Goal: Information Seeking & Learning: Learn about a topic

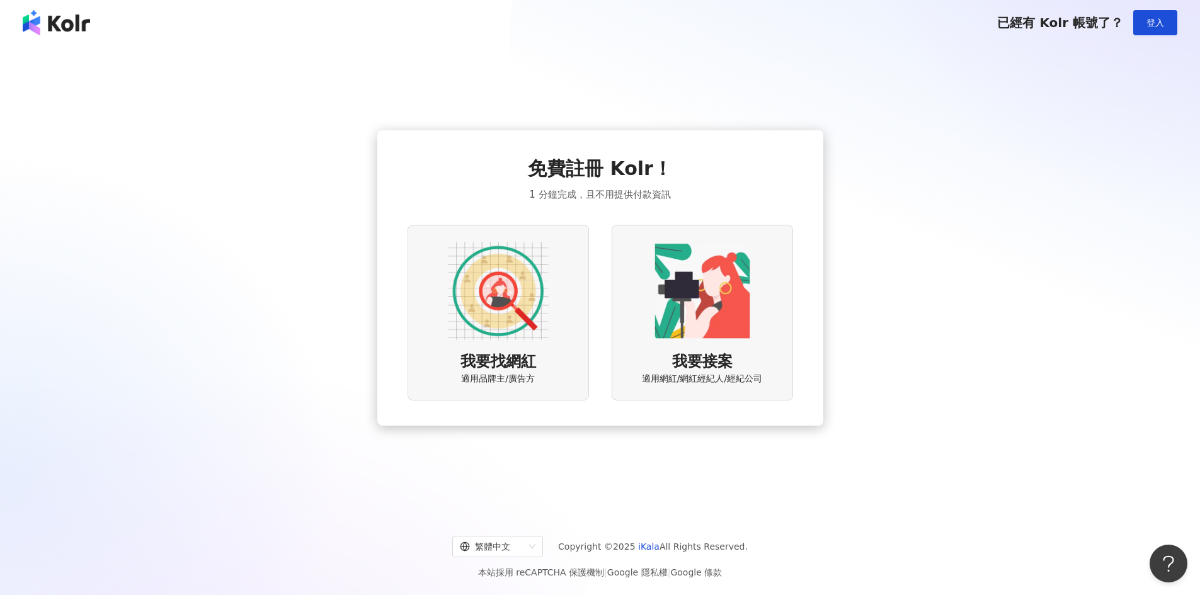
click at [521, 282] on img at bounding box center [498, 291] width 101 height 101
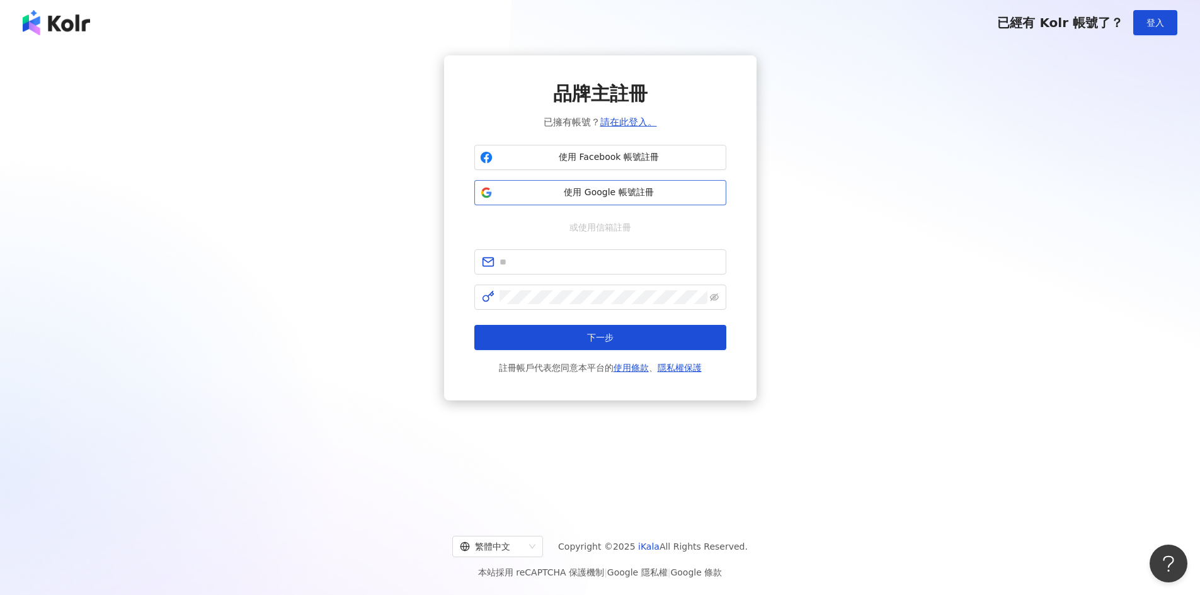
click at [590, 184] on button "使用 Google 帳號註冊" at bounding box center [600, 192] width 252 height 25
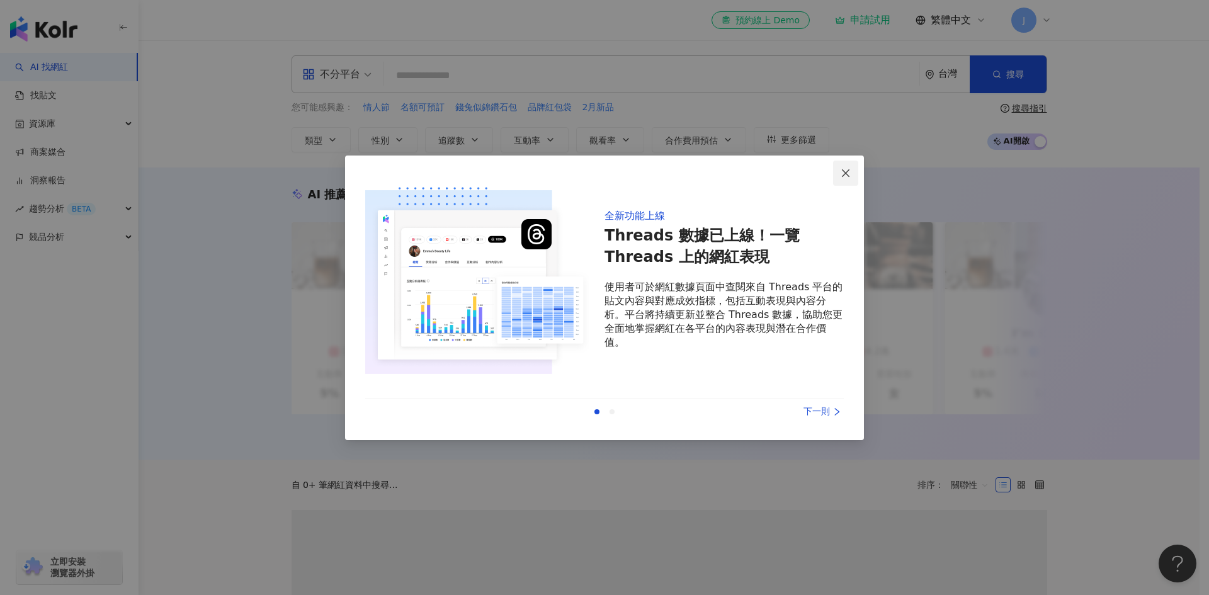
click at [852, 172] on span "Close" at bounding box center [845, 173] width 25 height 10
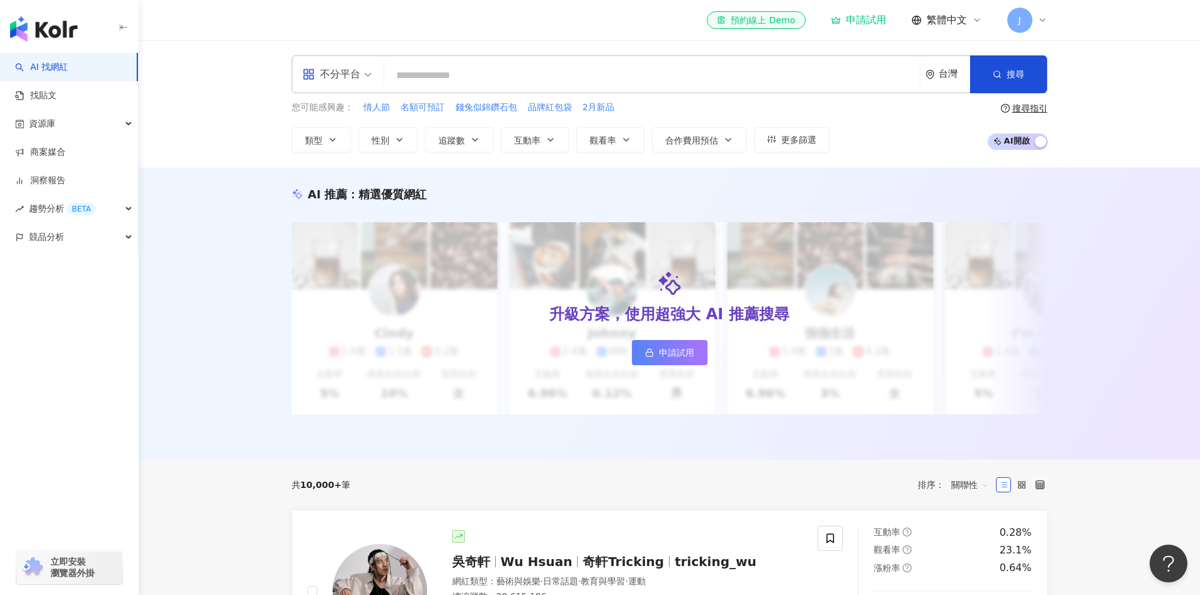
click at [444, 71] on input "search" at bounding box center [651, 76] width 525 height 24
paste input "***"
type input "***"
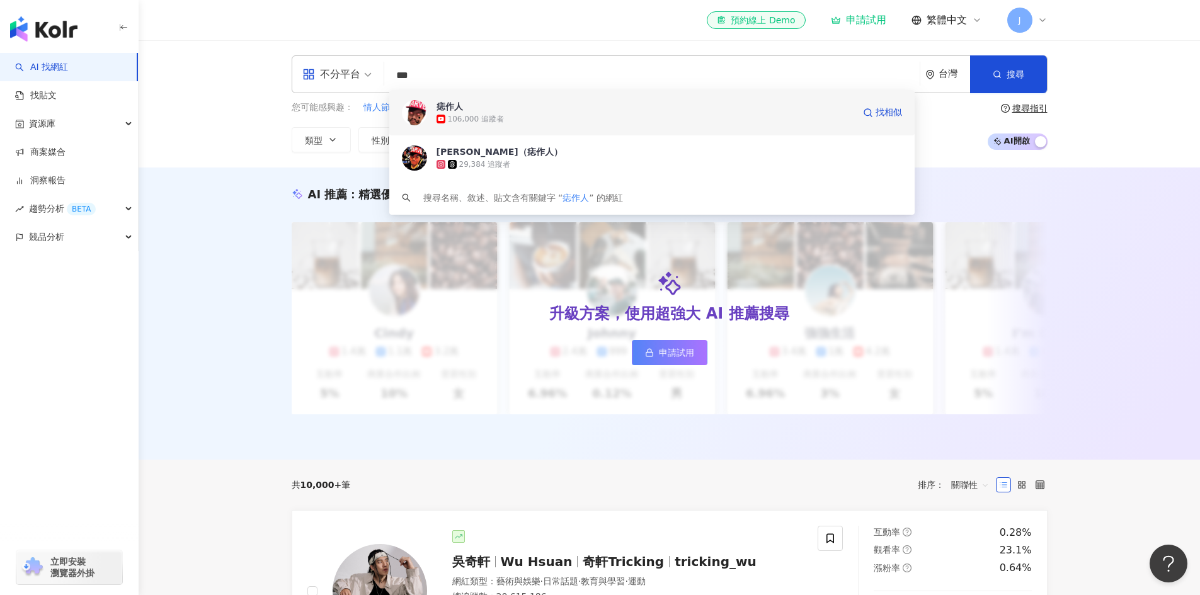
click at [539, 108] on span "痣作人" at bounding box center [645, 106] width 417 height 13
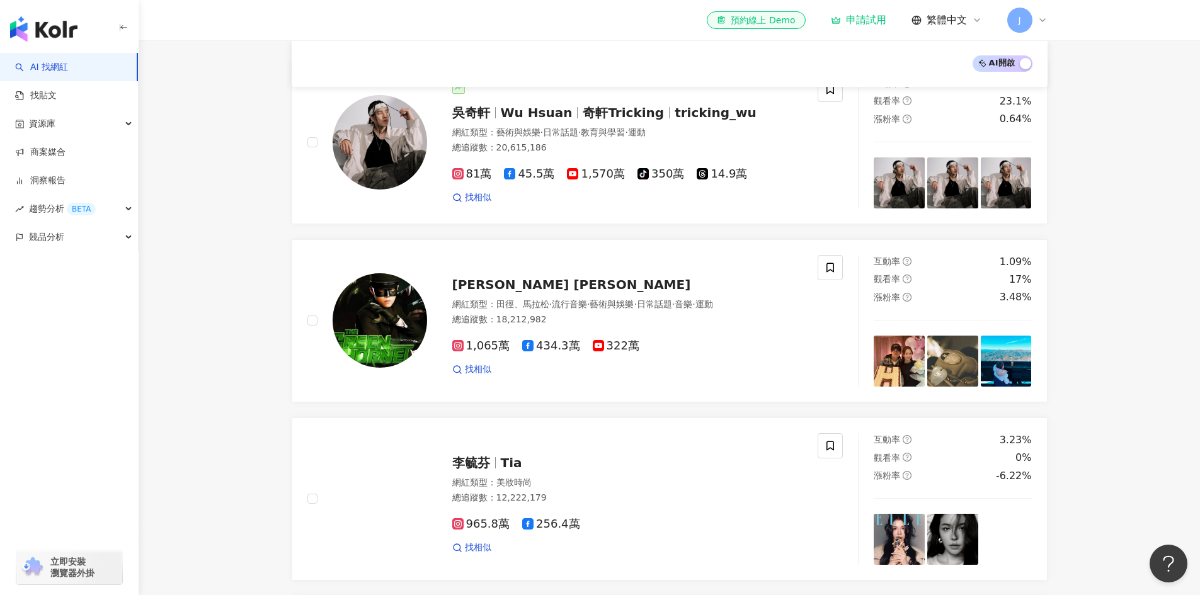
scroll to position [630, 0]
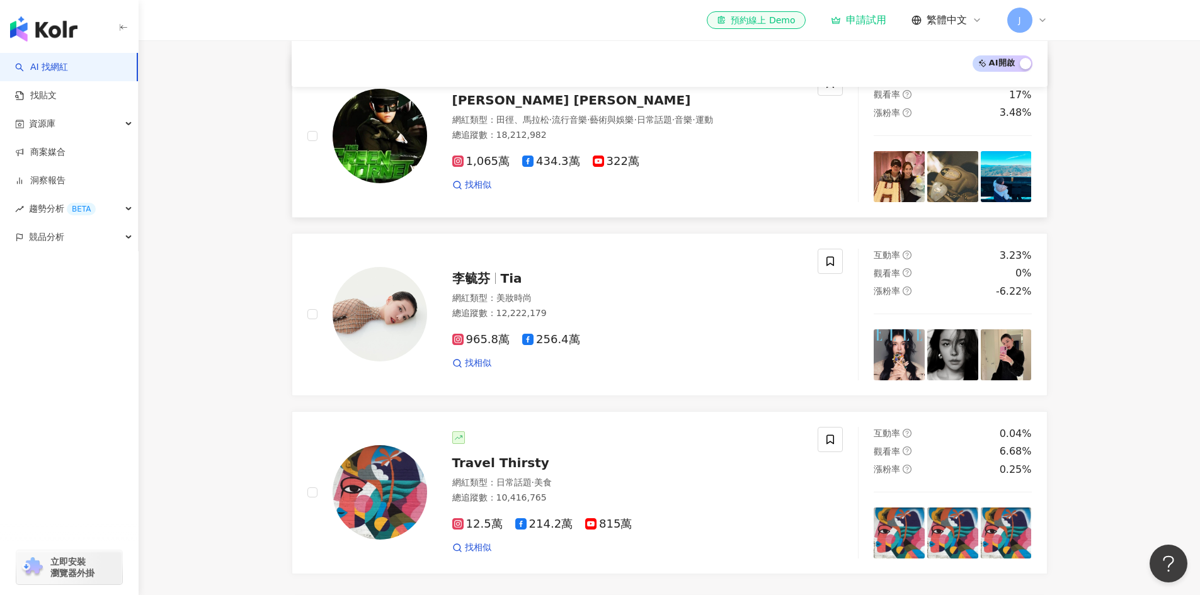
click at [552, 109] on div "Jay Chou 周杰倫" at bounding box center [627, 100] width 351 height 18
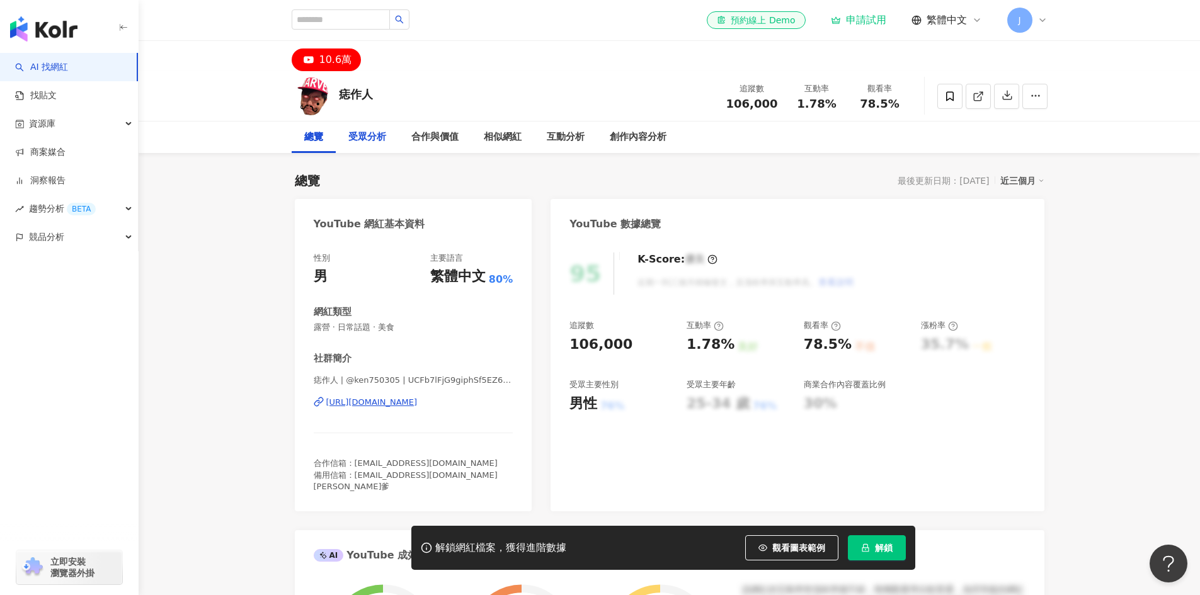
click at [384, 140] on div "受眾分析" at bounding box center [367, 137] width 38 height 15
drag, startPoint x: 282, startPoint y: 512, endPoint x: 235, endPoint y: 265, distance: 251.9
click at [634, 142] on div "創作內容分析" at bounding box center [638, 137] width 57 height 15
